Goal: Entertainment & Leisure: Consume media (video, audio)

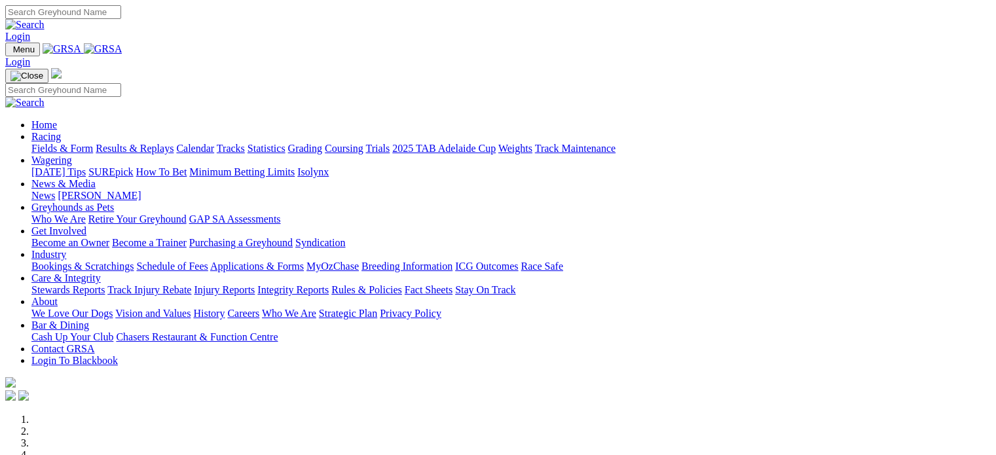
type input "[EMAIL_ADDRESS][DOMAIN_NAME]"
click at [30, 31] on link "Login" at bounding box center [17, 36] width 25 height 11
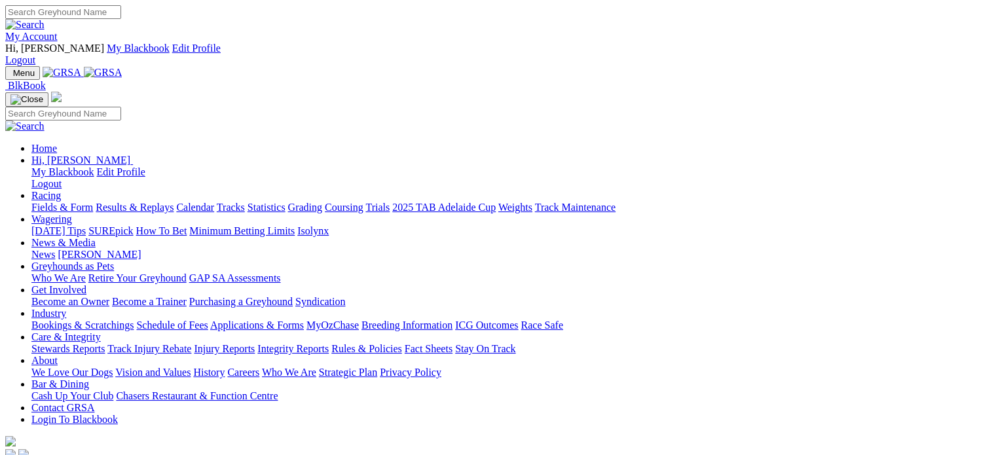
click at [61, 190] on link "Racing" at bounding box center [45, 195] width 29 height 11
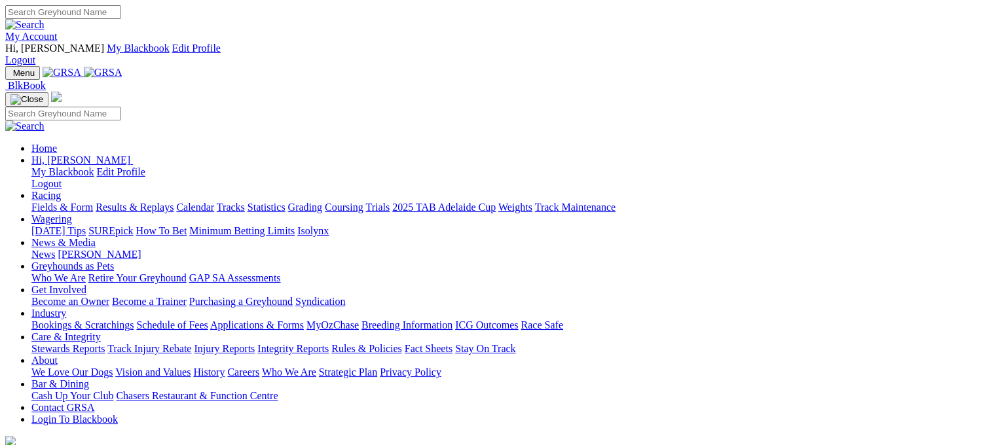
click at [61, 190] on link "Racing" at bounding box center [45, 195] width 29 height 11
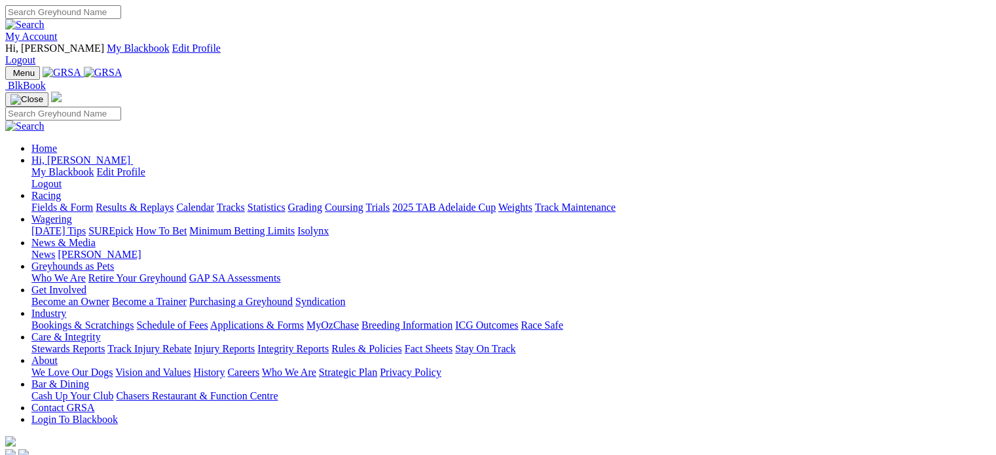
click at [61, 190] on link "Racing" at bounding box center [45, 195] width 29 height 11
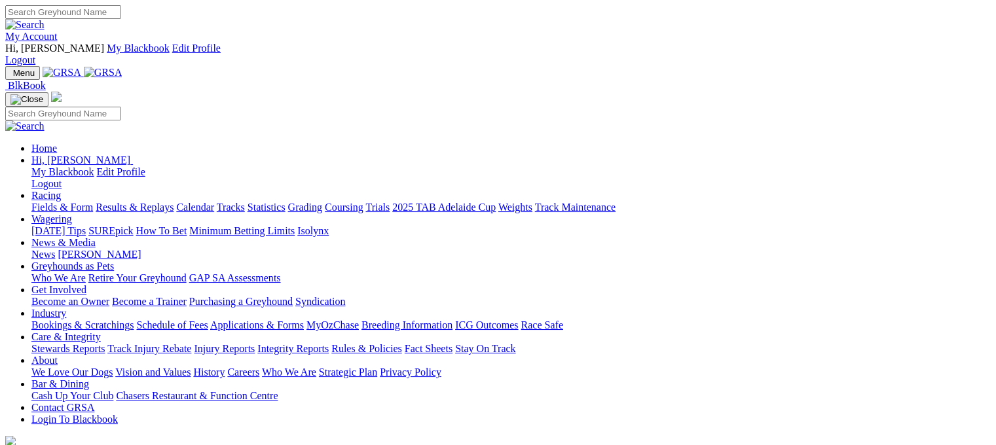
click at [149, 202] on link "Results & Replays" at bounding box center [135, 207] width 78 height 11
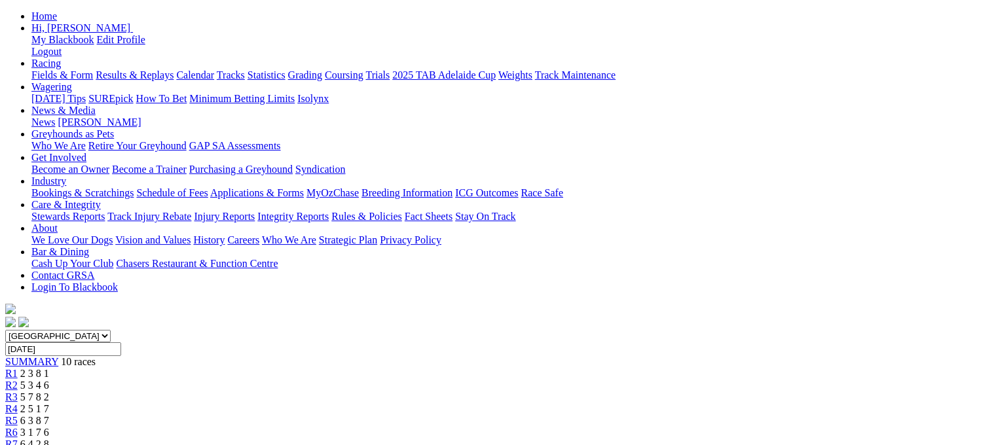
scroll to position [327, 0]
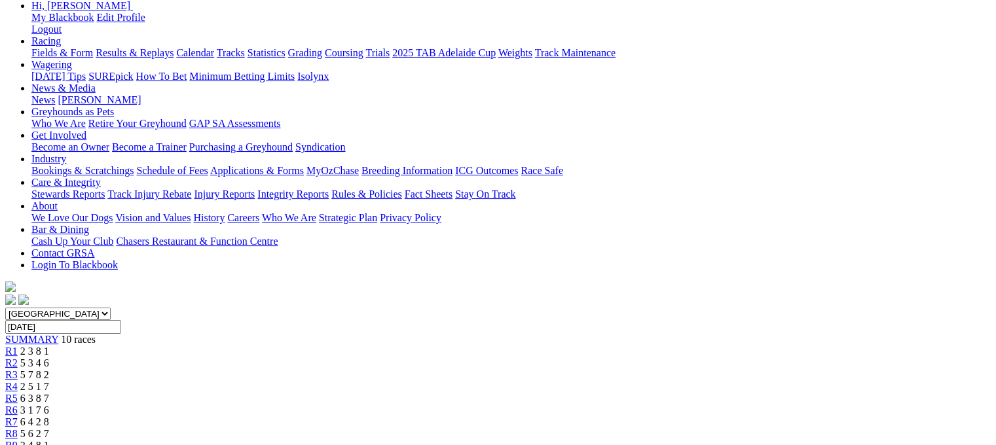
scroll to position [0, 0]
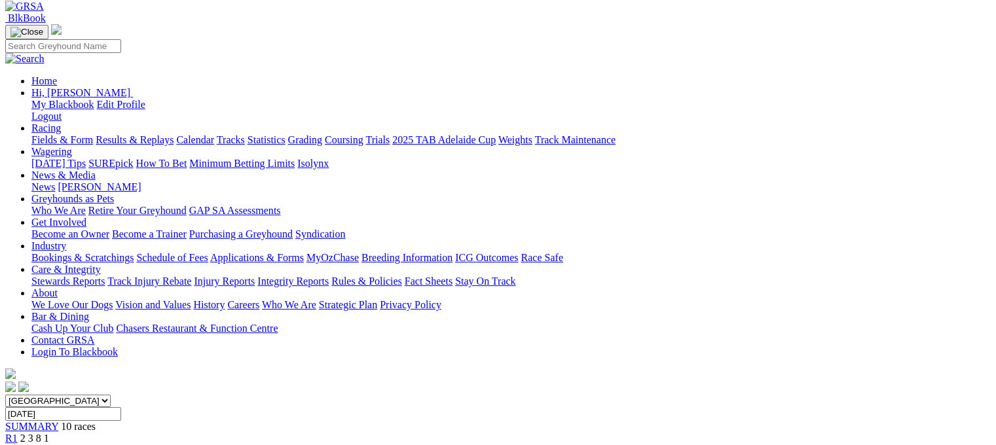
scroll to position [262, 0]
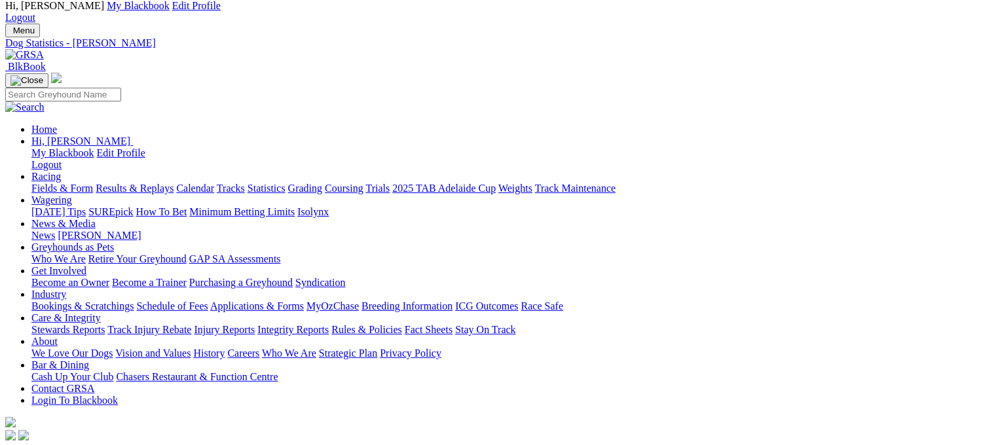
scroll to position [65, 0]
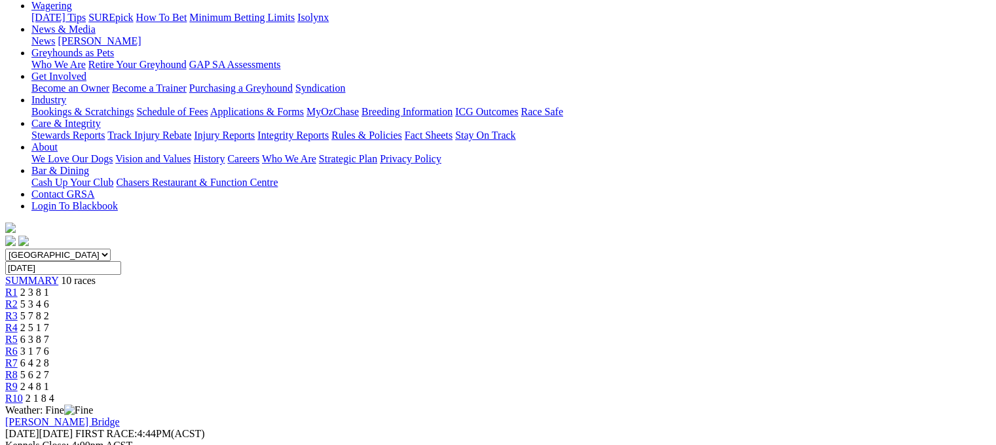
scroll to position [262, 0]
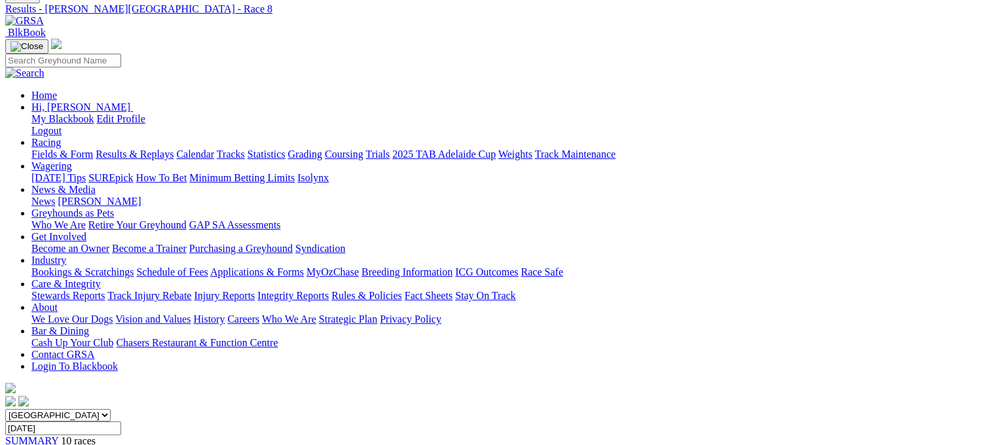
scroll to position [0, 0]
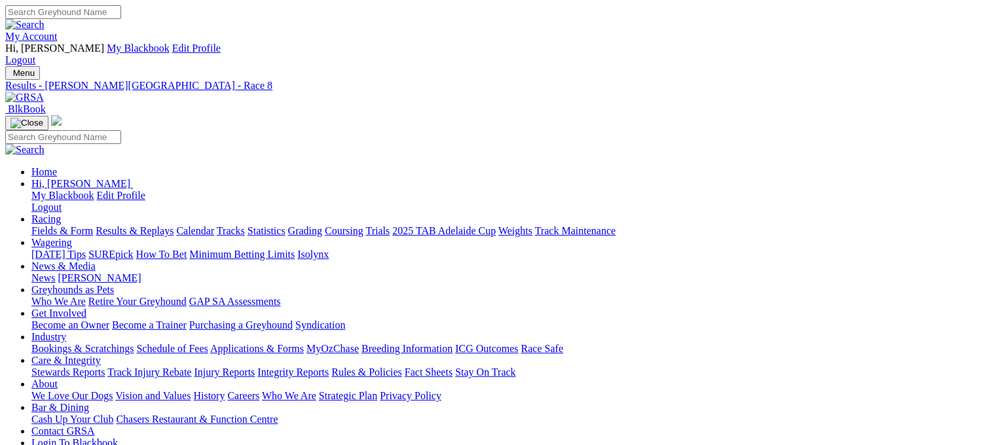
click at [214, 225] on link "Calendar" at bounding box center [195, 230] width 38 height 11
